Goal: Task Accomplishment & Management: Use online tool/utility

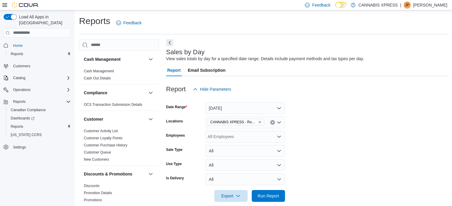
scroll to position [343, 0]
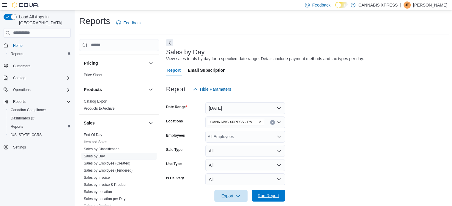
click at [278, 196] on span "Run Report" at bounding box center [268, 196] width 26 height 12
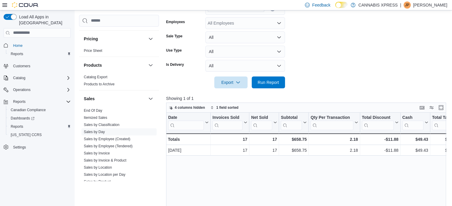
scroll to position [119, 0]
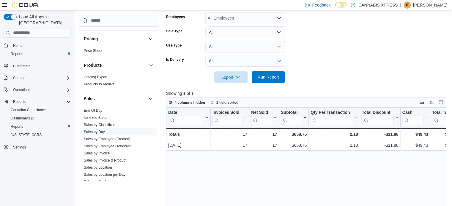
click at [258, 77] on span "Run Report" at bounding box center [267, 77] width 21 height 6
drag, startPoint x: 256, startPoint y: 78, endPoint x: 262, endPoint y: 89, distance: 12.8
click at [255, 78] on span "Run Report" at bounding box center [268, 78] width 26 height 12
click at [266, 75] on span "Run Report" at bounding box center [267, 77] width 21 height 6
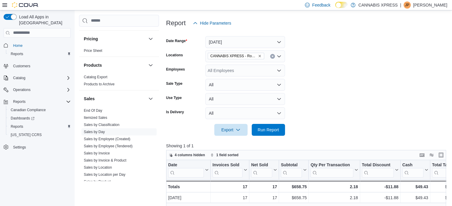
scroll to position [59, 0]
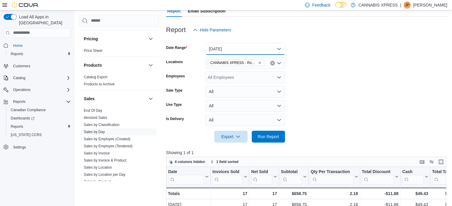
click at [278, 50] on button "[DATE]" at bounding box center [245, 49] width 80 height 12
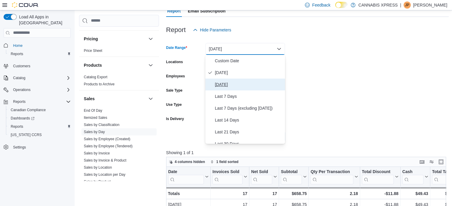
click at [231, 88] on span "[DATE]" at bounding box center [249, 84] width 68 height 7
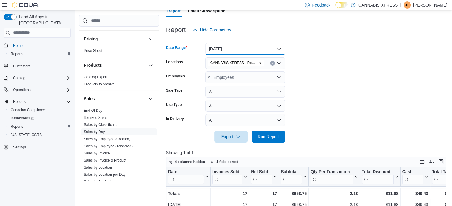
click at [205, 43] on button "[DATE]" at bounding box center [245, 49] width 80 height 12
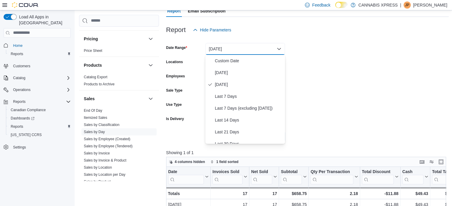
click at [310, 52] on form "Date Range [DATE] Locations CANNABIS XPRESS - [GEOGRAPHIC_DATA] - ([GEOGRAPHIC_…" at bounding box center [307, 89] width 283 height 107
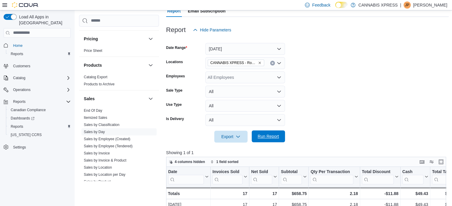
click at [261, 135] on span "Run Report" at bounding box center [267, 137] width 21 height 6
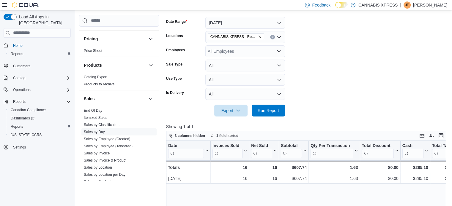
scroll to position [89, 0]
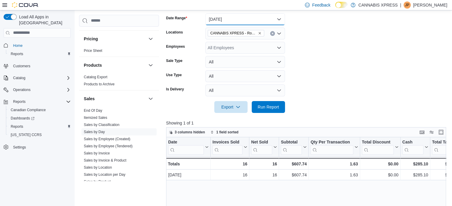
click at [279, 22] on button "[DATE]" at bounding box center [245, 19] width 80 height 12
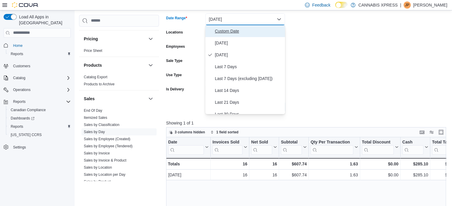
click at [227, 32] on span "Custom Date" at bounding box center [249, 31] width 68 height 7
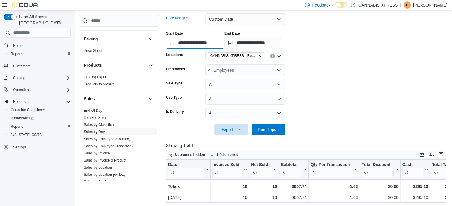
click at [211, 45] on input "**********" at bounding box center [194, 43] width 57 height 12
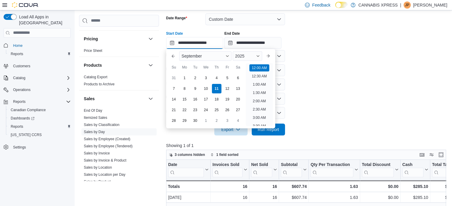
scroll to position [18, 0]
click at [178, 88] on div "7" at bounding box center [173, 88] width 10 height 10
type input "**********"
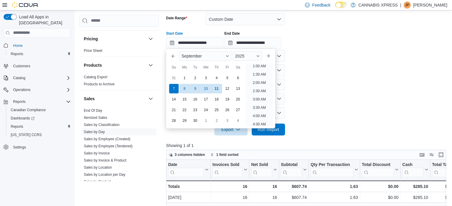
scroll to position [1, 0]
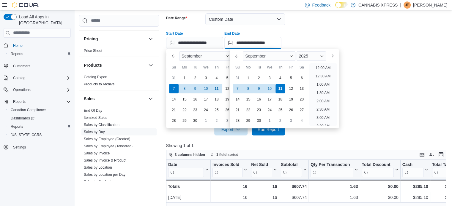
click at [276, 44] on input "**********" at bounding box center [252, 43] width 57 height 12
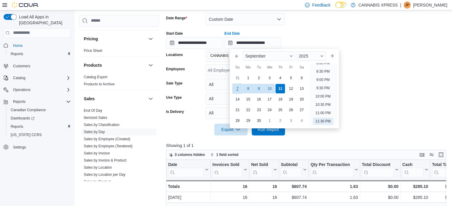
click at [239, 87] on div "7" at bounding box center [237, 88] width 10 height 10
type input "**********"
click at [265, 129] on span "Run Report" at bounding box center [267, 129] width 21 height 6
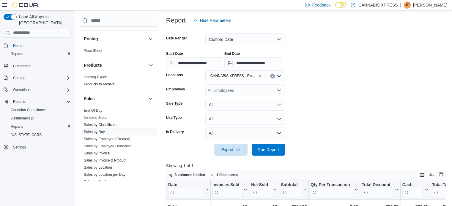
scroll to position [30, 0]
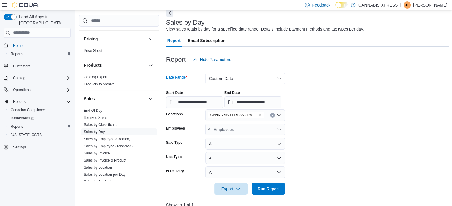
drag, startPoint x: 277, startPoint y: 75, endPoint x: 269, endPoint y: 76, distance: 8.3
click at [277, 75] on button "Custom Date" at bounding box center [245, 79] width 80 height 12
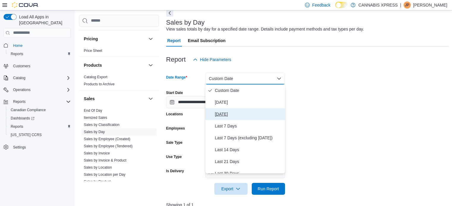
click at [223, 110] on button "[DATE]" at bounding box center [245, 114] width 80 height 12
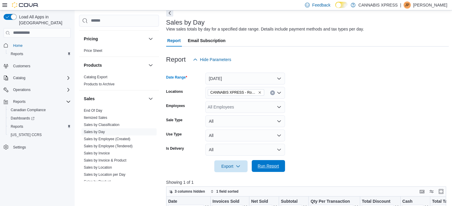
click at [274, 168] on span "Run Report" at bounding box center [267, 166] width 21 height 6
click at [280, 80] on button "[DATE]" at bounding box center [245, 79] width 80 height 12
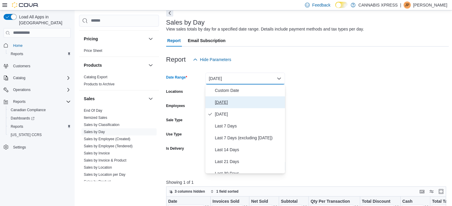
click at [226, 103] on span "[DATE]" at bounding box center [249, 102] width 68 height 7
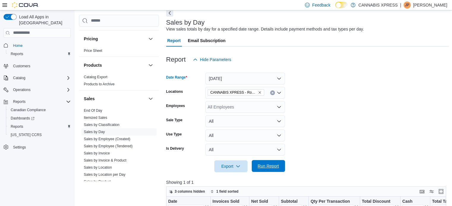
click at [261, 162] on span "Run Report" at bounding box center [268, 166] width 26 height 12
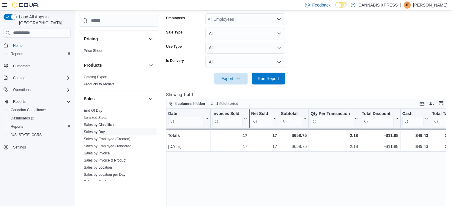
scroll to position [133, 0]
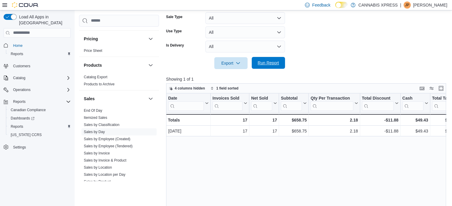
click at [273, 66] on span "Run Report" at bounding box center [268, 63] width 26 height 12
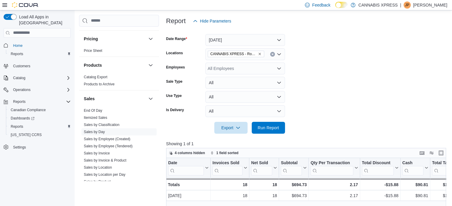
scroll to position [98, 0]
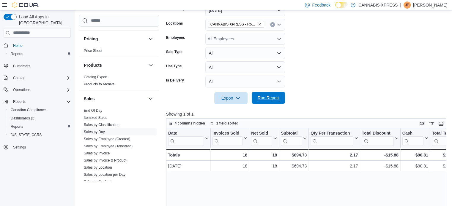
click at [273, 99] on span "Run Report" at bounding box center [267, 98] width 21 height 6
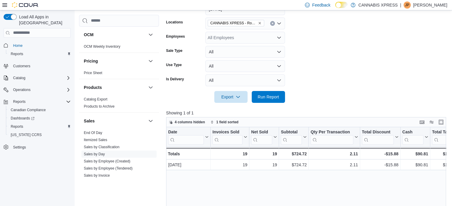
scroll to position [89, 0]
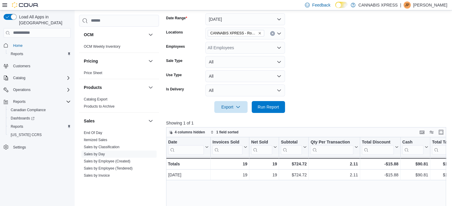
click at [3, 7] on icon at bounding box center [4, 5] width 5 height 5
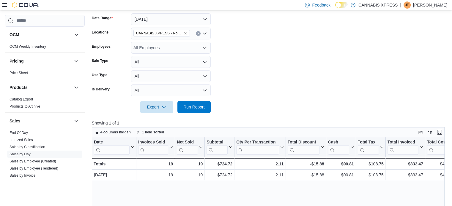
click at [3, 6] on icon at bounding box center [4, 5] width 5 height 5
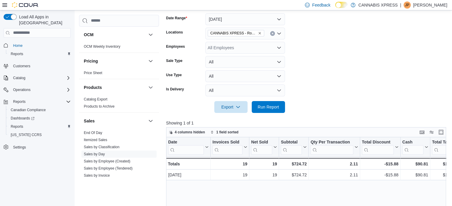
click at [3, 6] on icon at bounding box center [4, 5] width 5 height 5
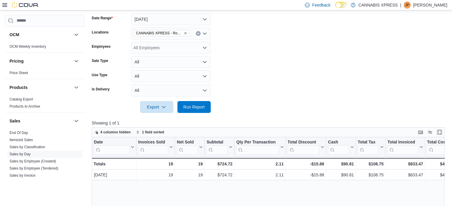
click at [3, 6] on icon at bounding box center [4, 5] width 5 height 5
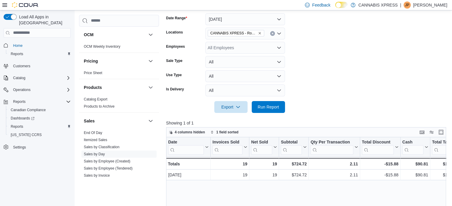
click at [3, 6] on icon at bounding box center [4, 5] width 5 height 5
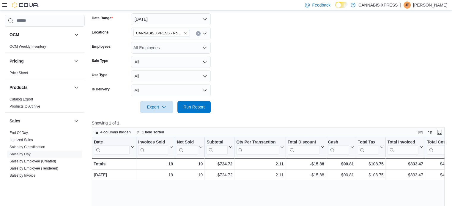
click at [3, 5] on icon at bounding box center [4, 5] width 5 height 5
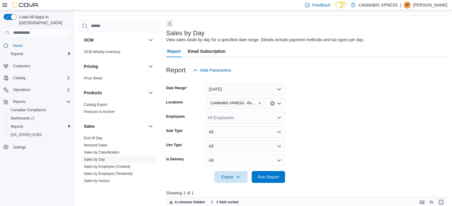
scroll to position [30, 0]
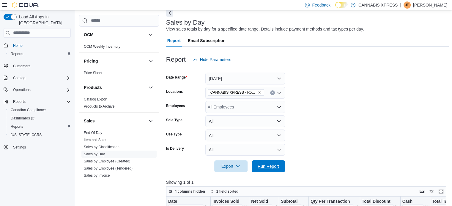
click at [268, 166] on span "Run Report" at bounding box center [267, 167] width 21 height 6
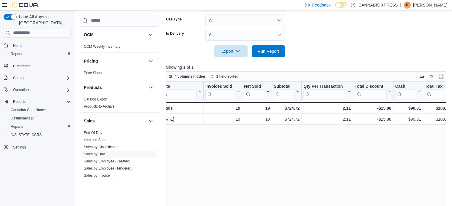
scroll to position [0, 8]
click at [341, 140] on div "Date Click to view column header actions Invoices Sold Click to view column hea…" at bounding box center [307, 159] width 283 height 155
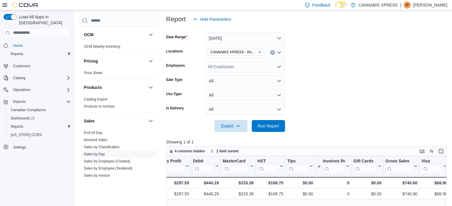
scroll to position [81, 0]
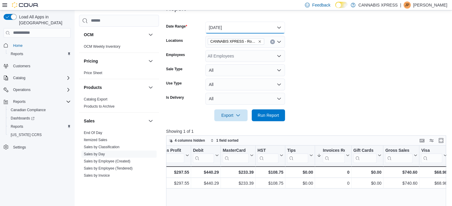
click at [277, 28] on button "[DATE]" at bounding box center [245, 28] width 80 height 12
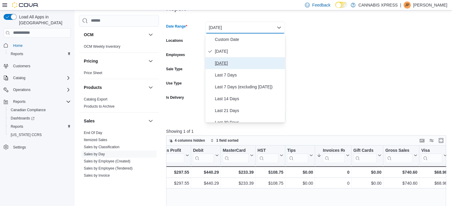
click at [227, 66] on span "[DATE]" at bounding box center [249, 63] width 68 height 7
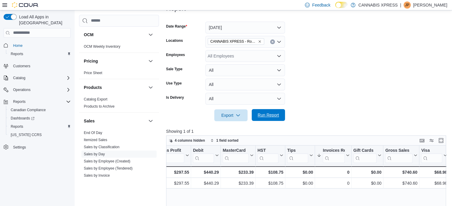
click at [274, 114] on span "Run Report" at bounding box center [267, 115] width 21 height 6
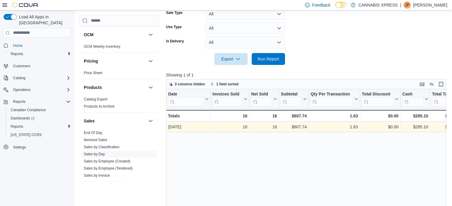
scroll to position [81, 0]
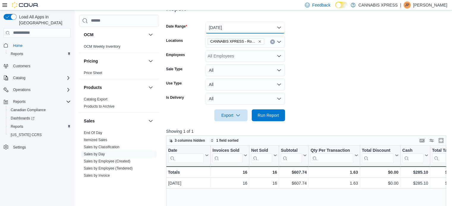
click at [274, 26] on button "[DATE]" at bounding box center [245, 28] width 80 height 12
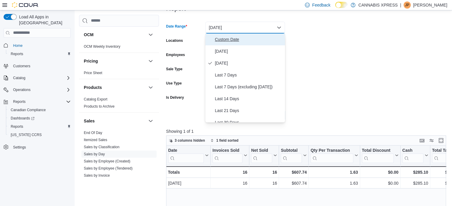
click at [230, 36] on span "Custom Date" at bounding box center [249, 39] width 68 height 7
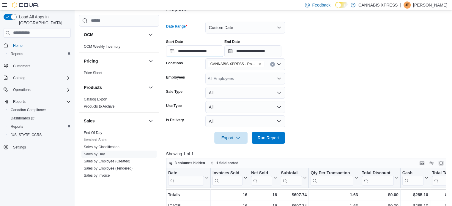
click at [223, 52] on input "**********" at bounding box center [194, 51] width 57 height 12
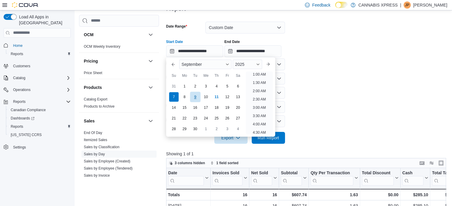
click at [192, 96] on div "9" at bounding box center [195, 97] width 10 height 10
type input "**********"
click at [251, 50] on input "**********" at bounding box center [252, 51] width 57 height 12
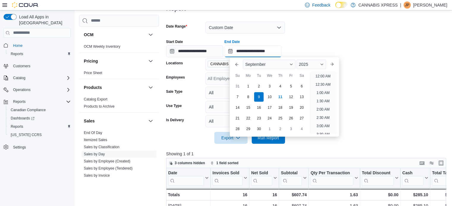
scroll to position [337, 0]
click at [310, 44] on div "**********" at bounding box center [307, 46] width 283 height 23
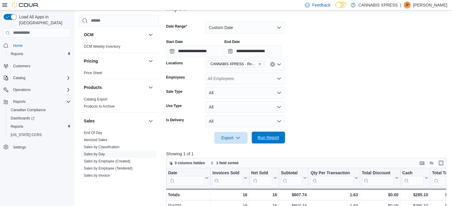
drag, startPoint x: 277, startPoint y: 140, endPoint x: 275, endPoint y: 136, distance: 4.3
click at [277, 139] on span "Run Report" at bounding box center [267, 138] width 21 height 6
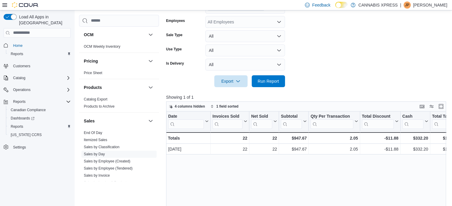
scroll to position [170, 0]
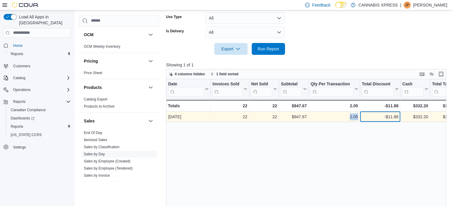
drag, startPoint x: 373, startPoint y: 117, endPoint x: 332, endPoint y: 116, distance: 41.9
click at [332, 116] on div "[DATE] - Date, column 1, row 1 22 - Invoices Sold, column 2, row 1 22 - Net Sol…" at bounding box center [414, 117] width 496 height 11
